Goal: Navigation & Orientation: Find specific page/section

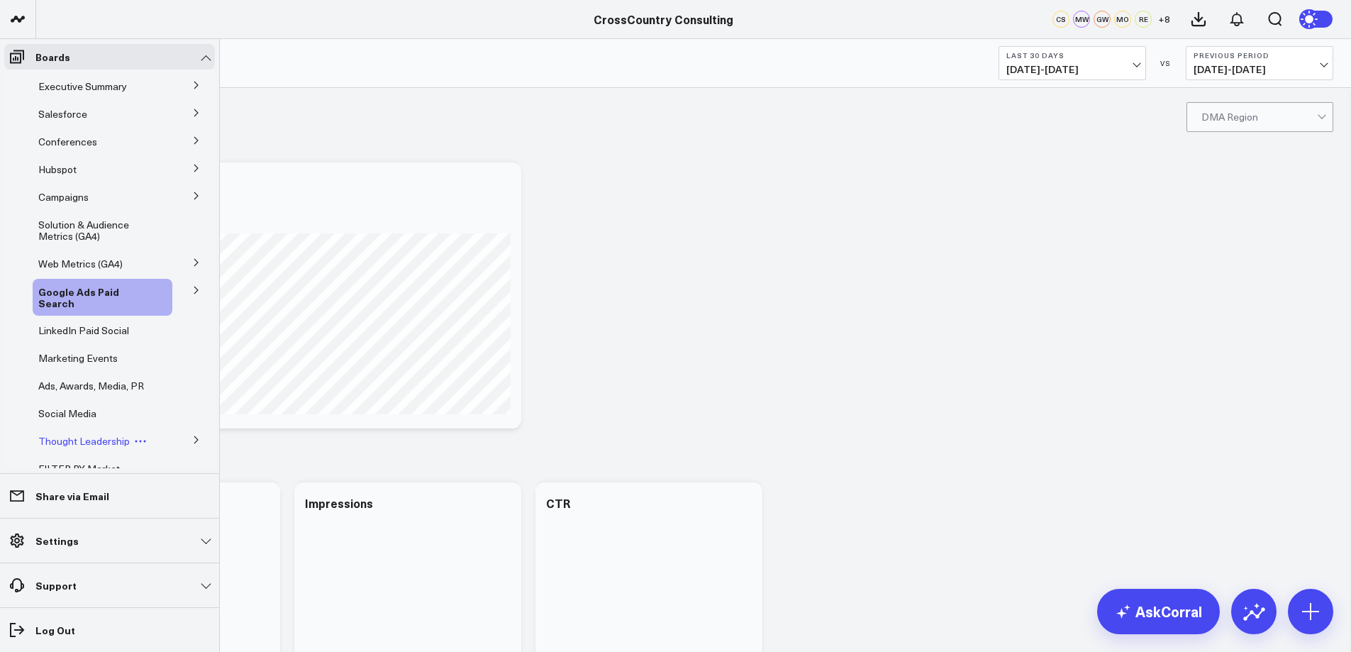
click at [110, 446] on span "Thought Leadership" at bounding box center [83, 440] width 91 height 13
click at [192, 437] on icon at bounding box center [196, 439] width 9 height 9
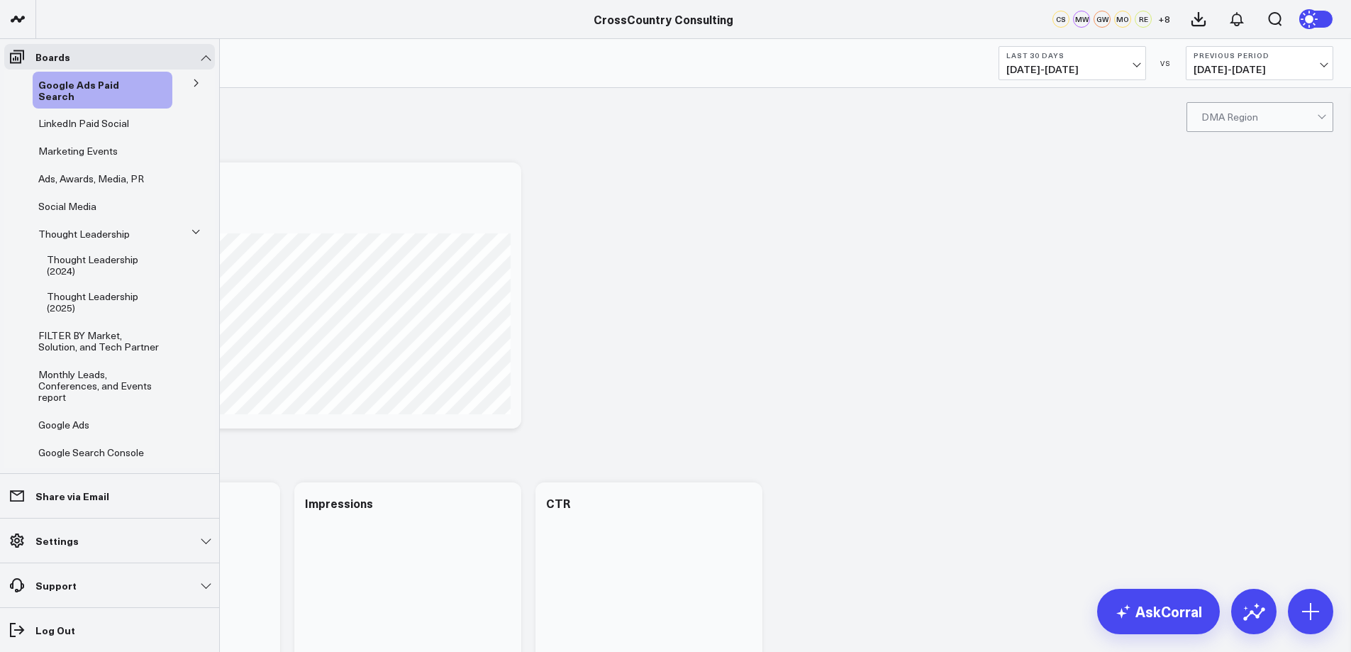
scroll to position [238, 0]
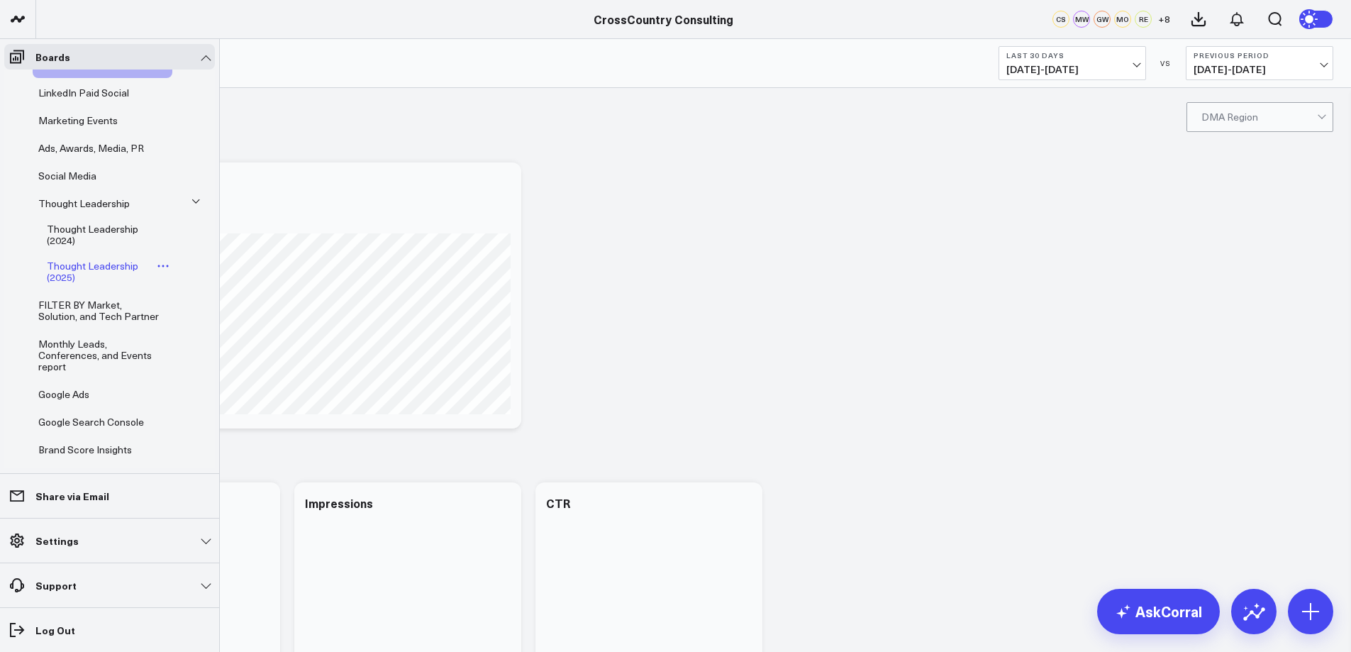
click at [81, 270] on span "Thought Leadership (2025)" at bounding box center [92, 271] width 91 height 25
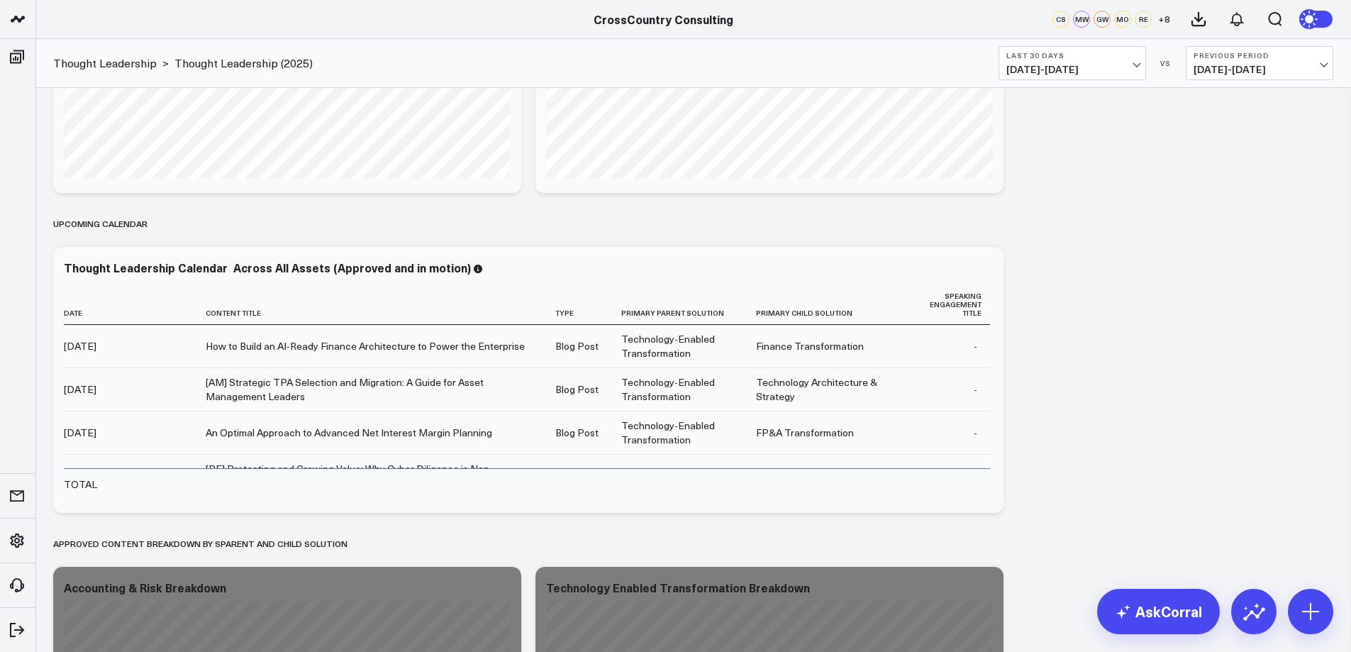
scroll to position [564, 0]
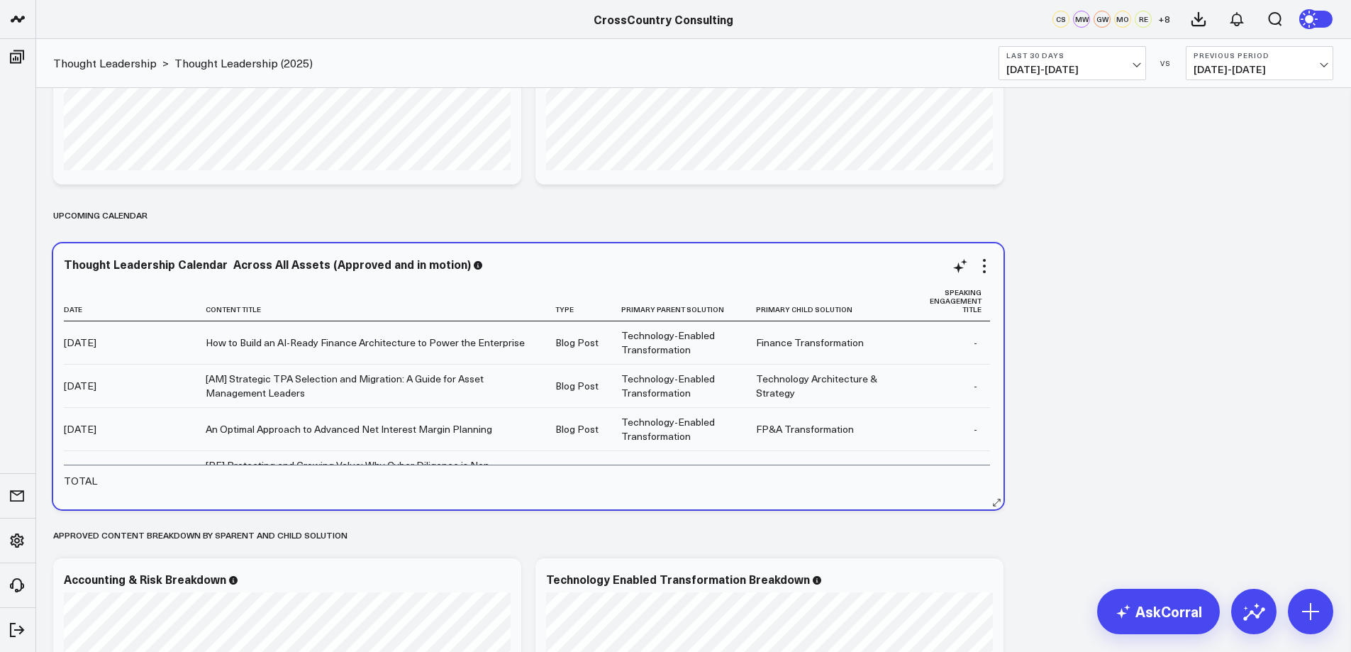
click at [995, 292] on div "Thought Leadership Calendar Across All Assets (Approved and in motion) Date Con…" at bounding box center [528, 376] width 950 height 266
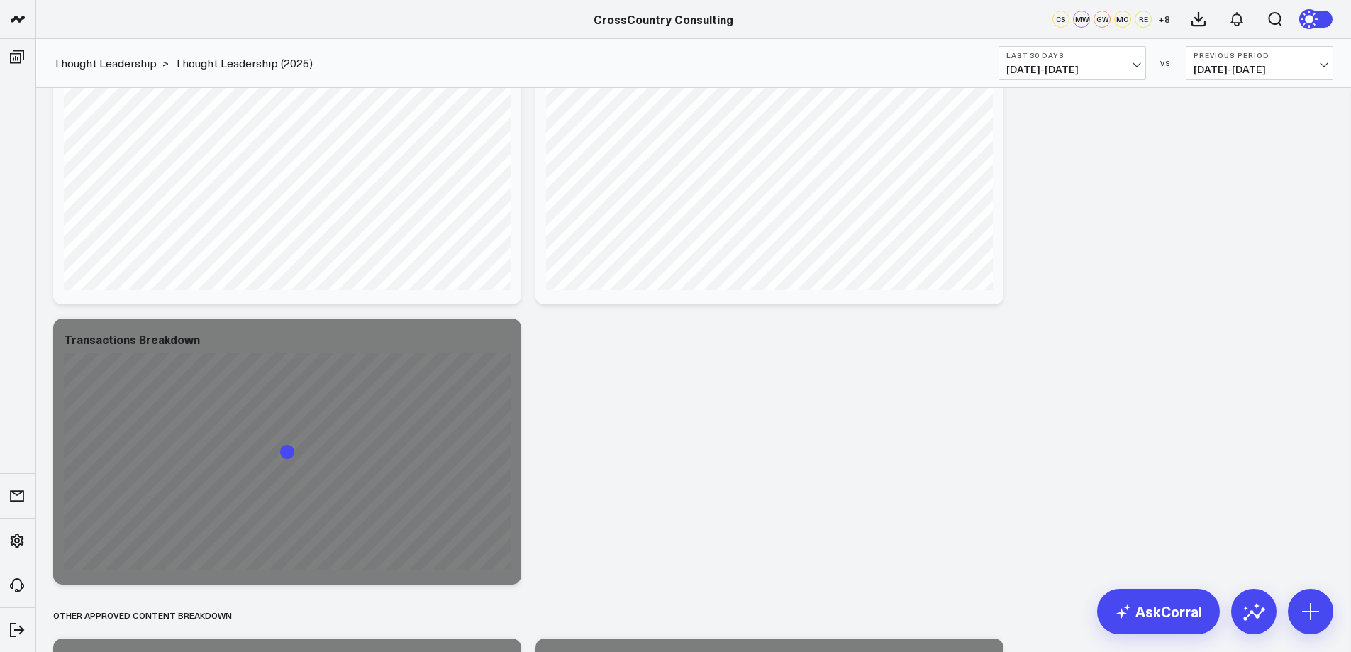
scroll to position [1204, 0]
